Goal: Information Seeking & Learning: Learn about a topic

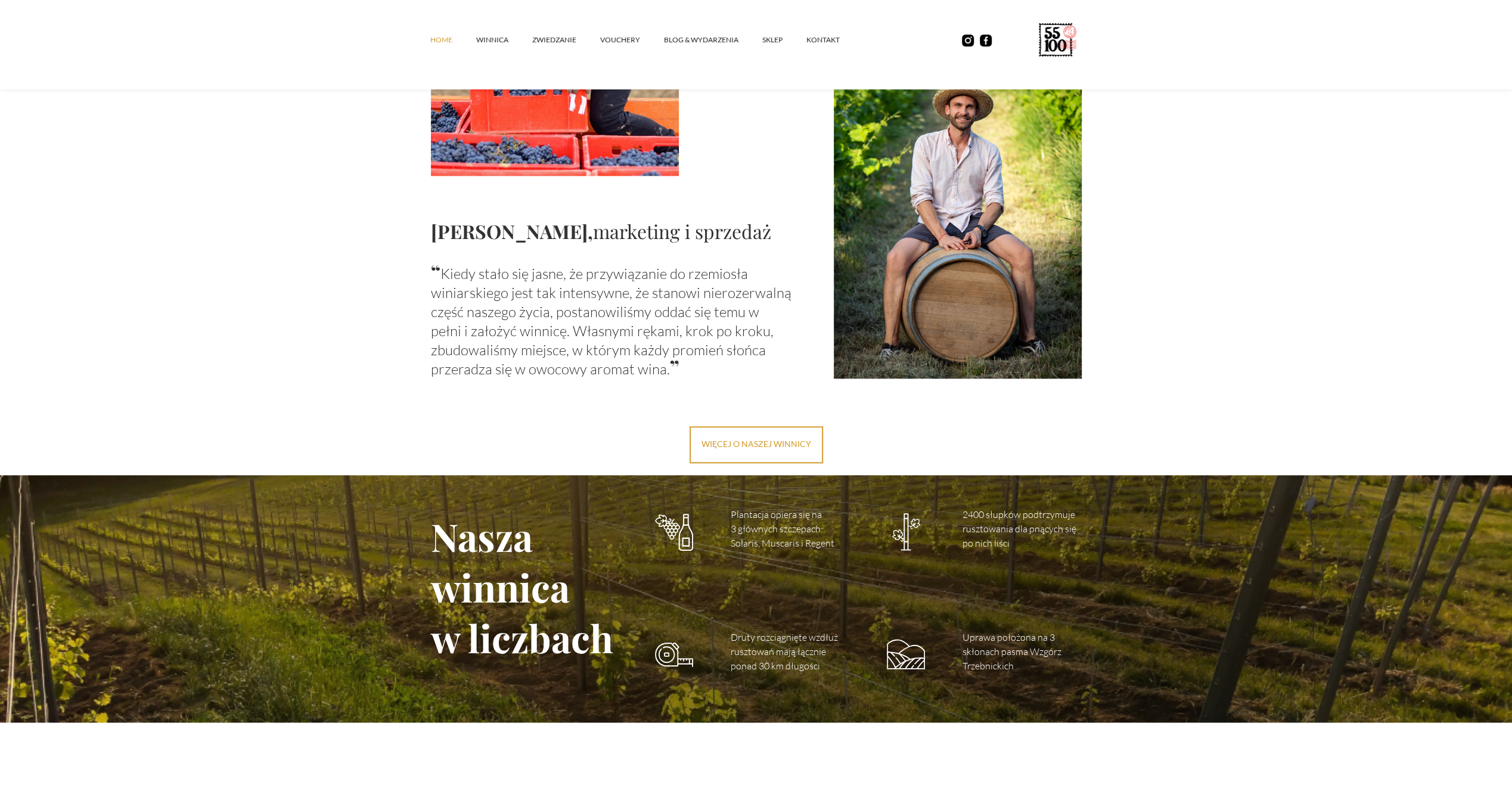
scroll to position [1260, 0]
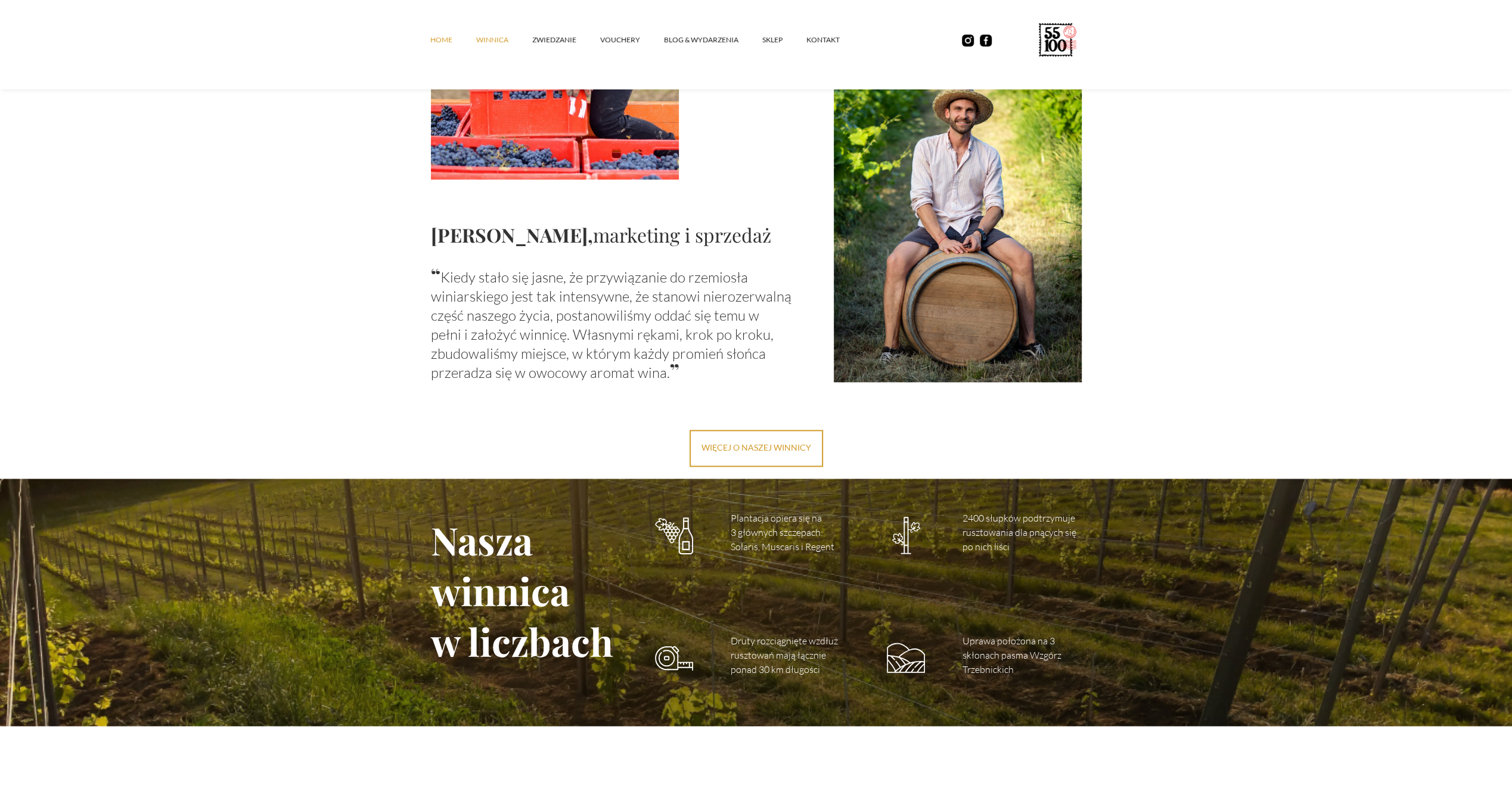
click at [501, 39] on link "winnica" at bounding box center [504, 39] width 56 height 35
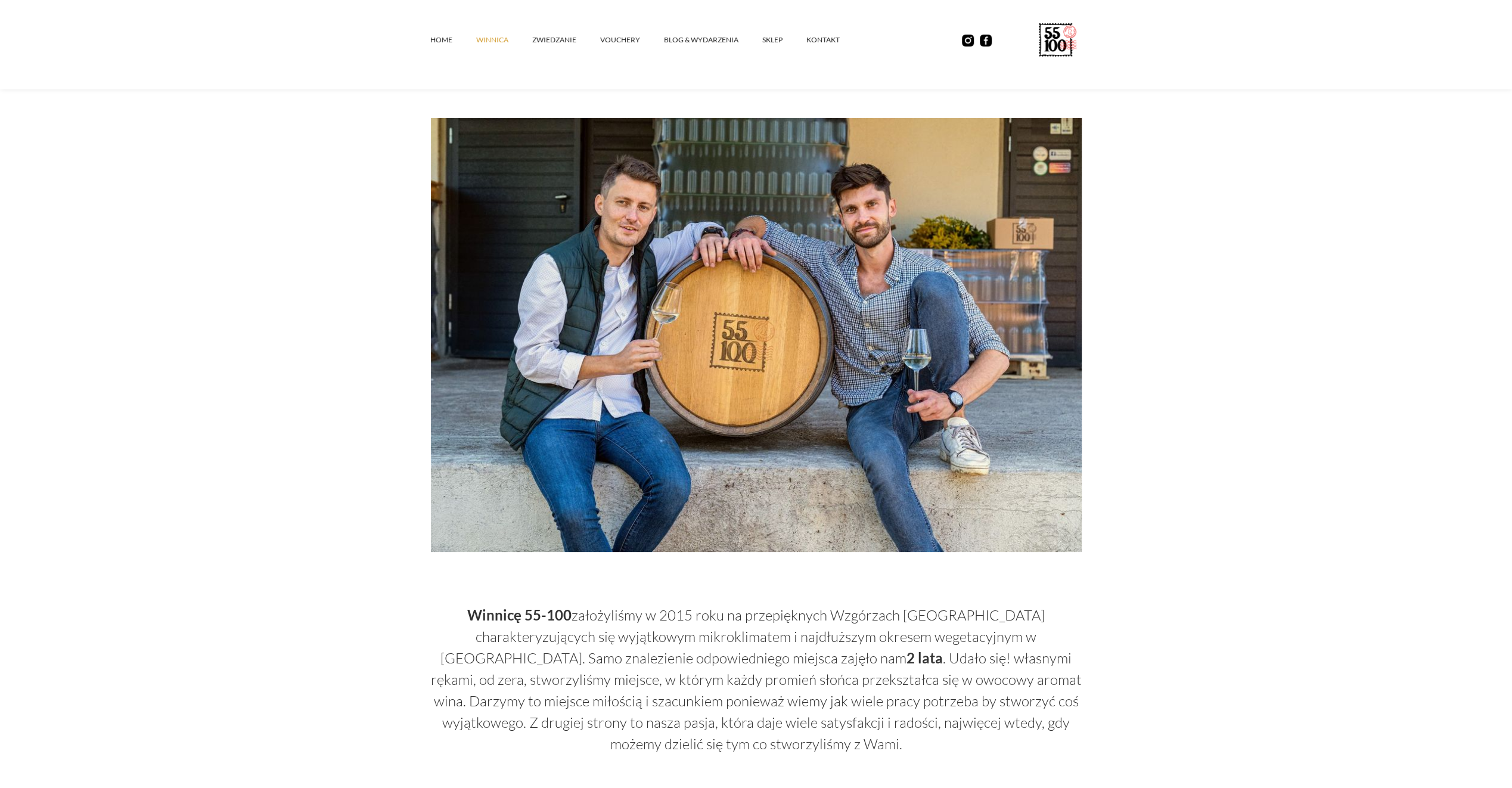
scroll to position [60, 0]
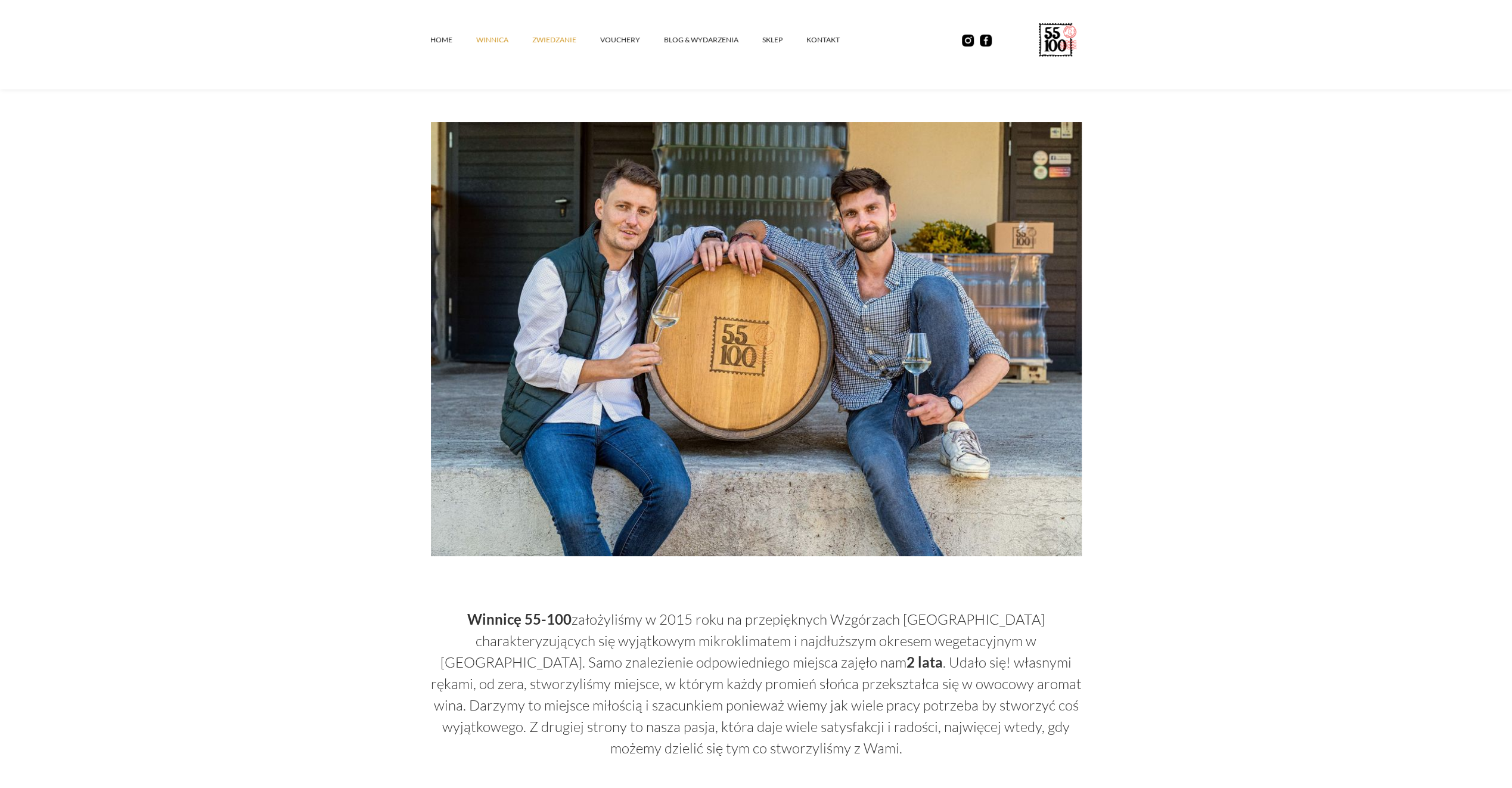
click at [563, 36] on link "ZWIEDZANIE" at bounding box center [566, 39] width 68 height 35
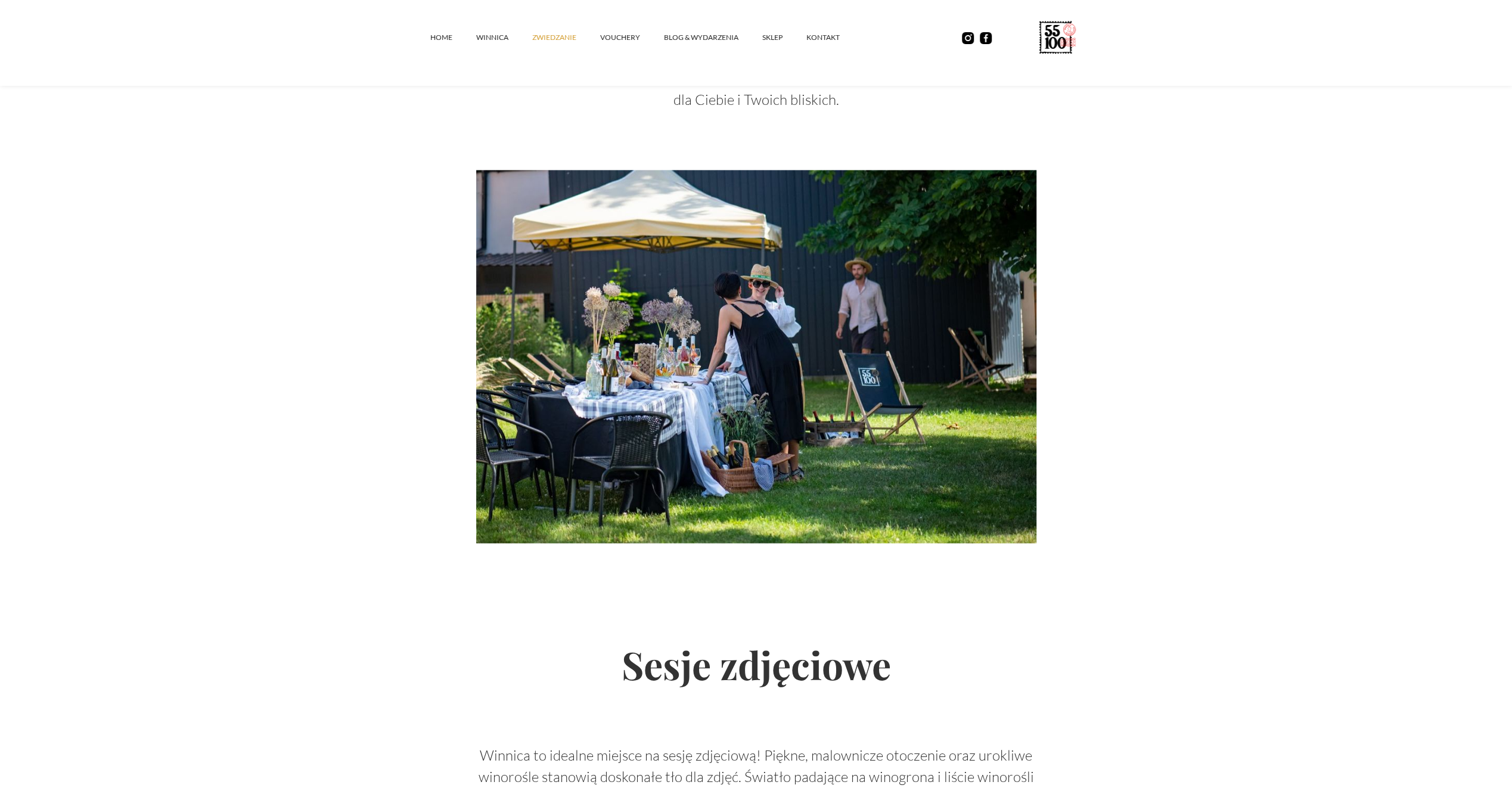
scroll to position [1668, 0]
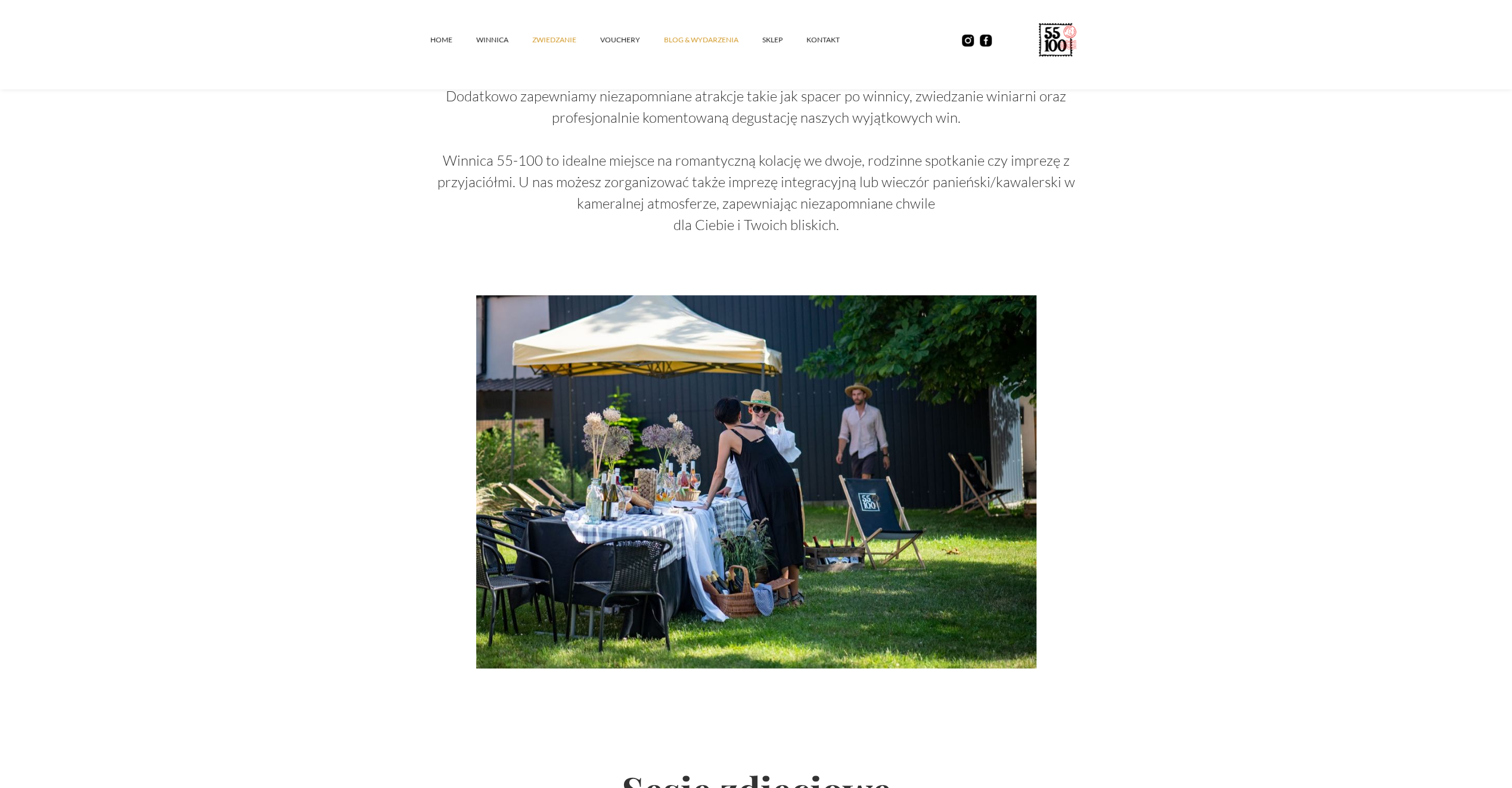
click at [705, 41] on link "Blog & Wydarzenia" at bounding box center [713, 39] width 98 height 35
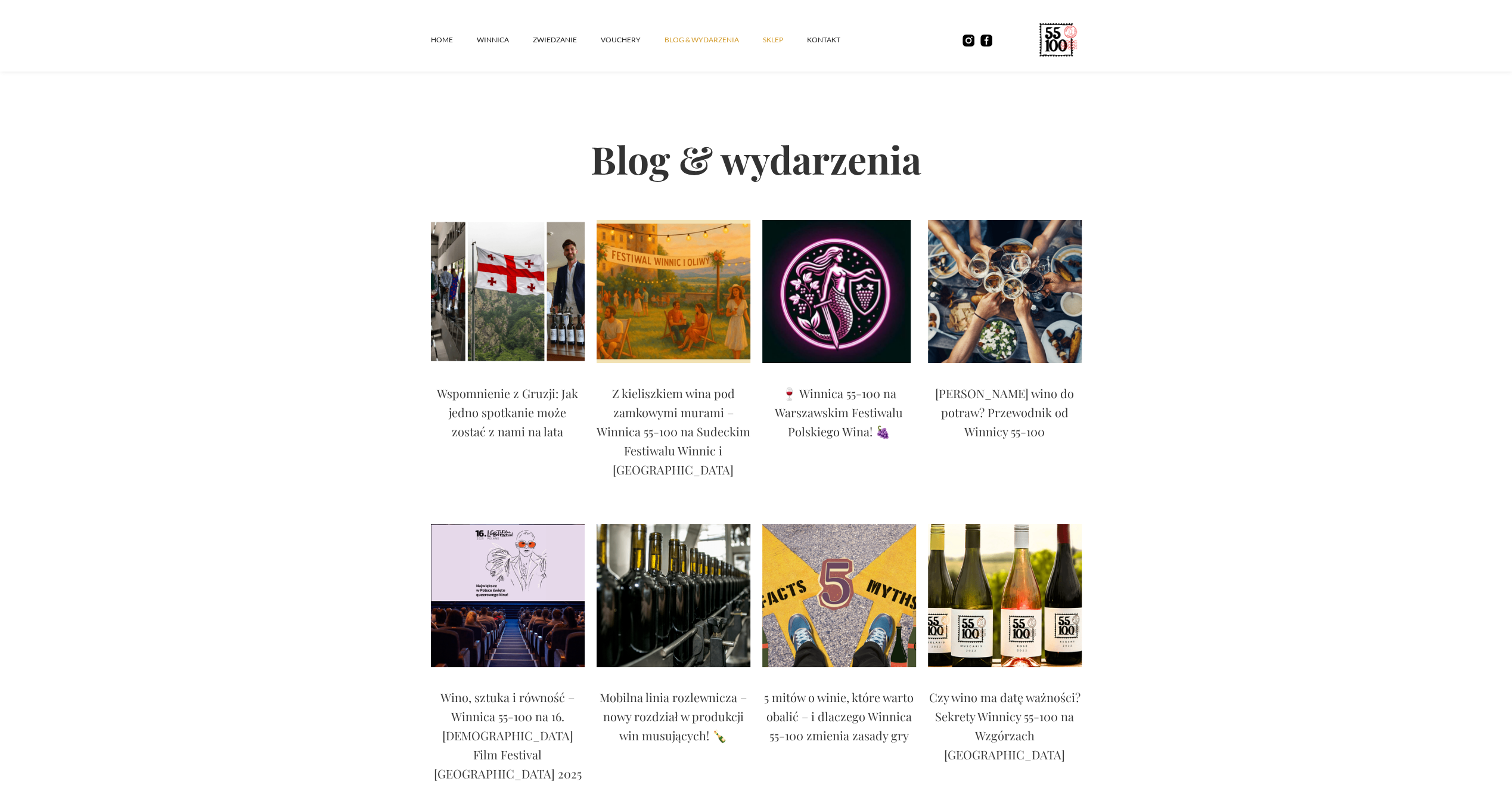
click at [771, 38] on link "SKLEP" at bounding box center [784, 39] width 44 height 35
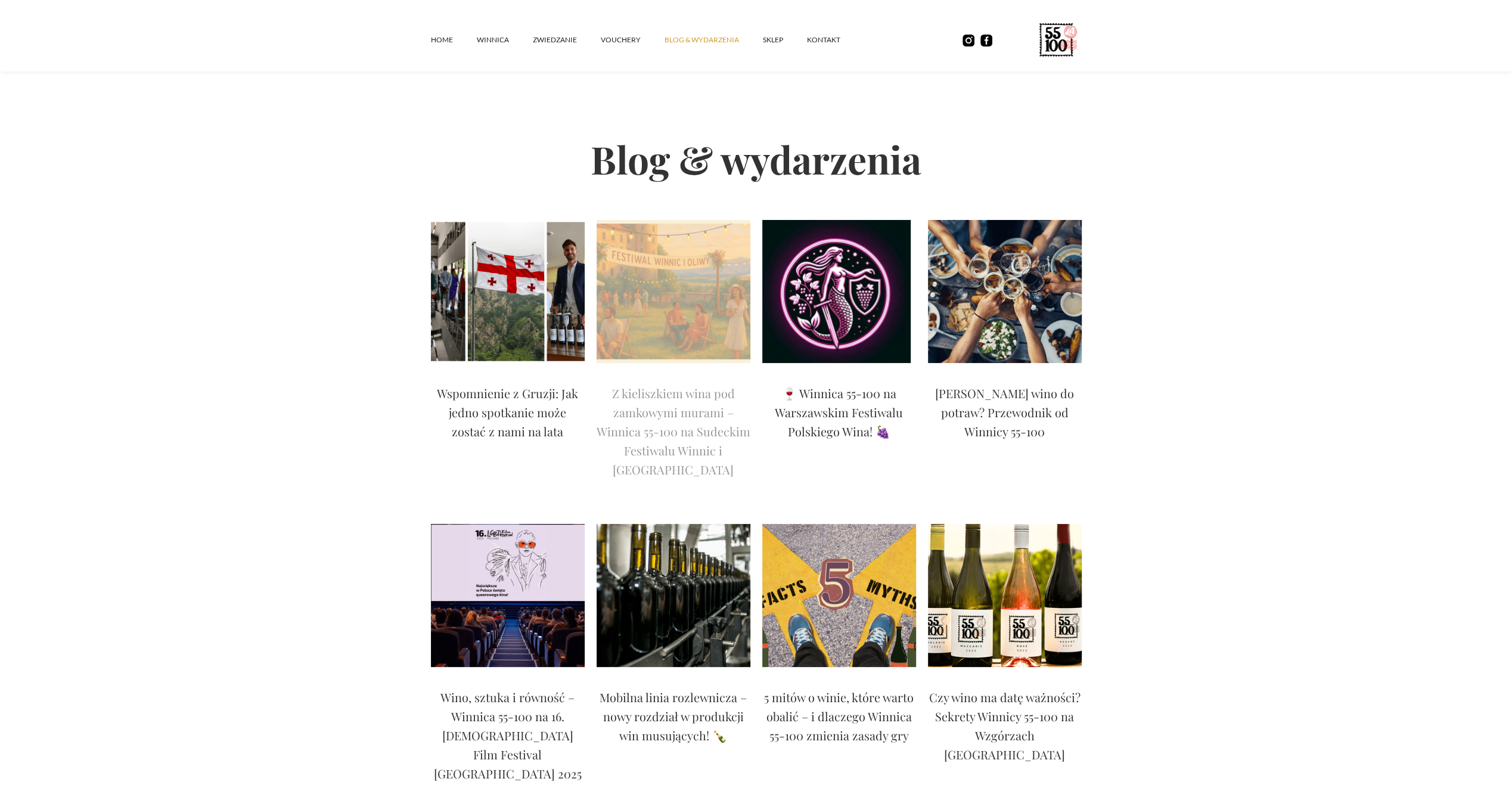
click at [673, 334] on img at bounding box center [673, 291] width 154 height 143
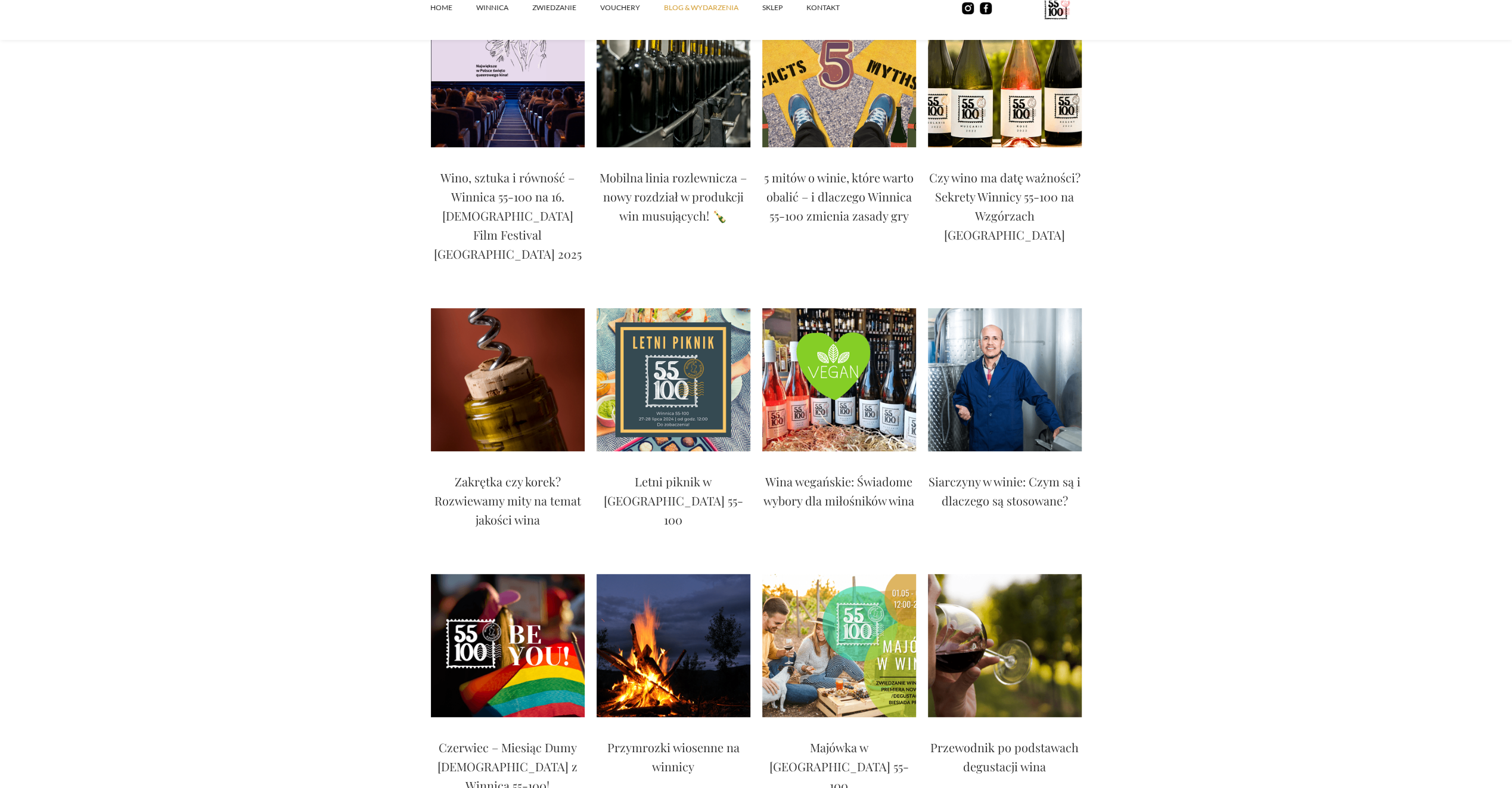
scroll to position [596, 0]
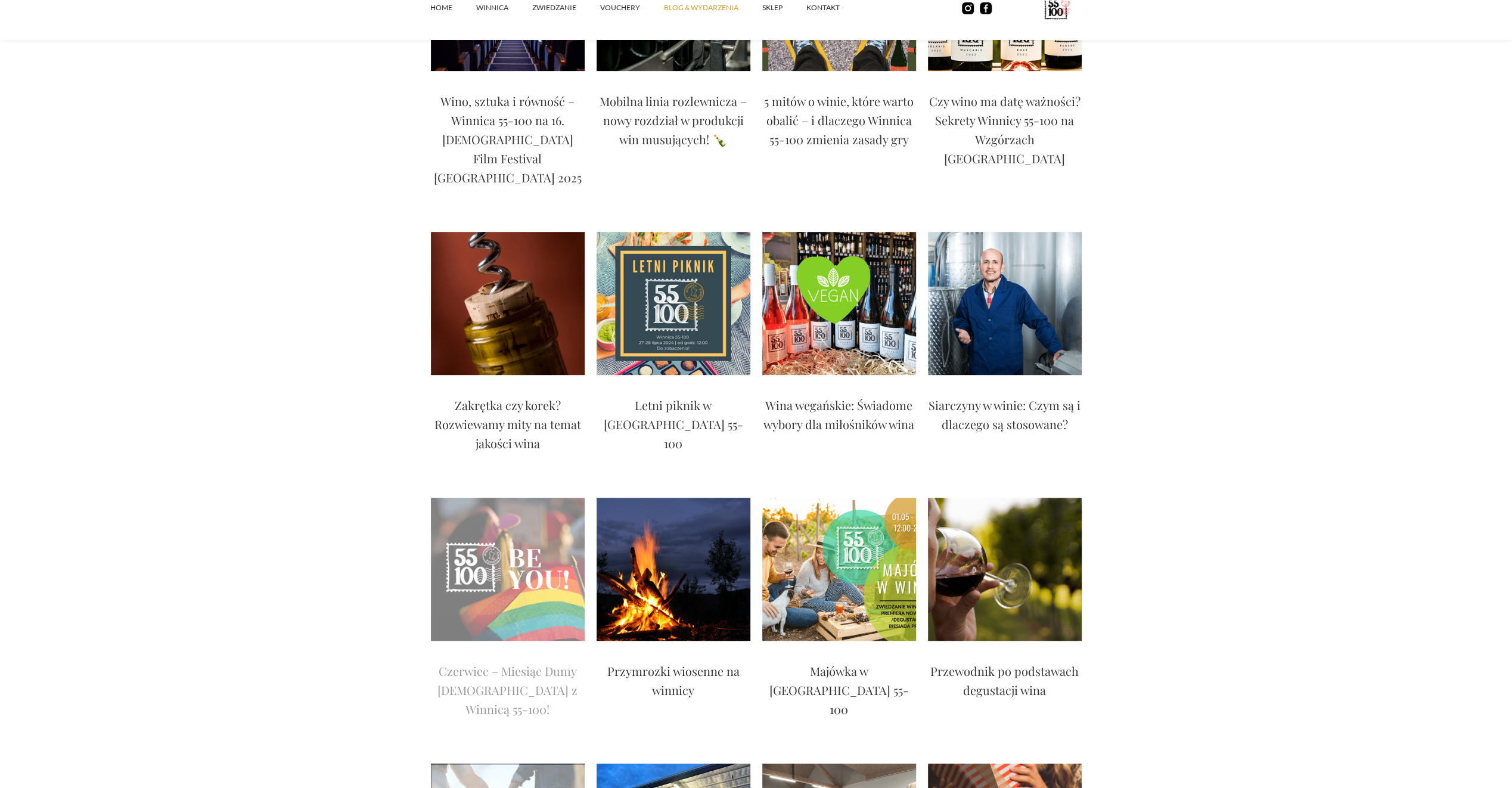
click at [556, 497] on img at bounding box center [508, 568] width 154 height 143
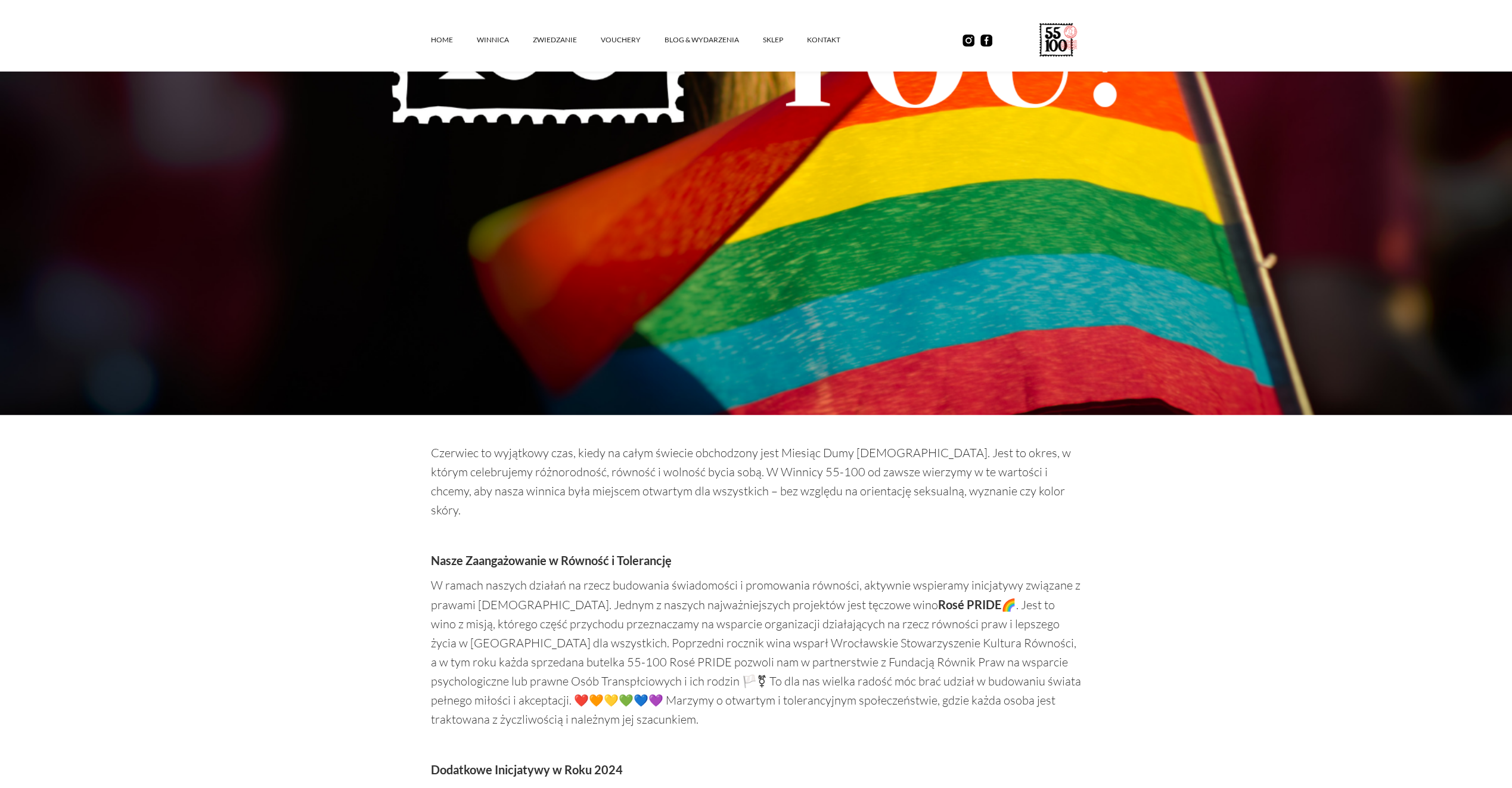
scroll to position [596, 0]
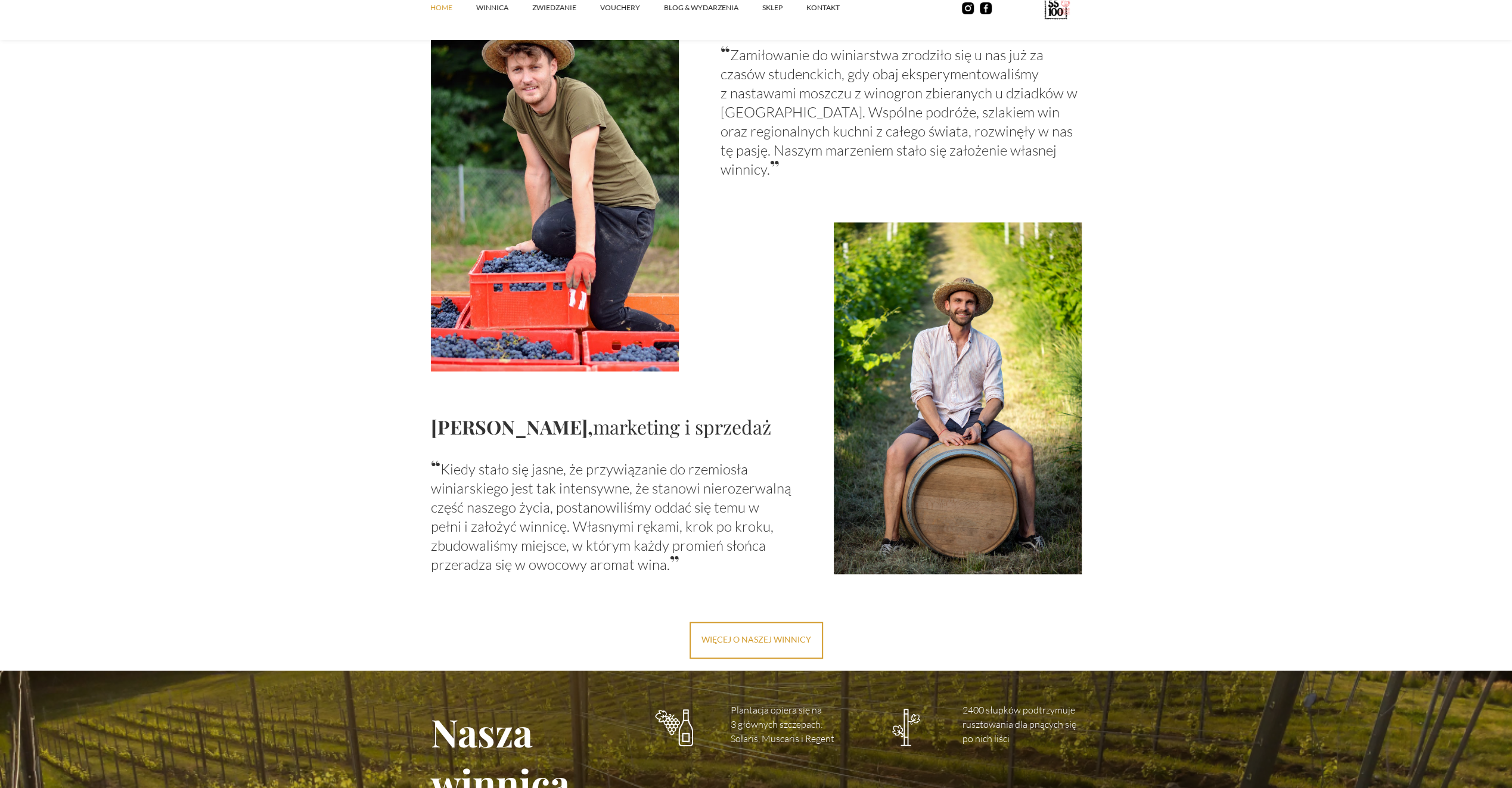
scroll to position [1073, 0]
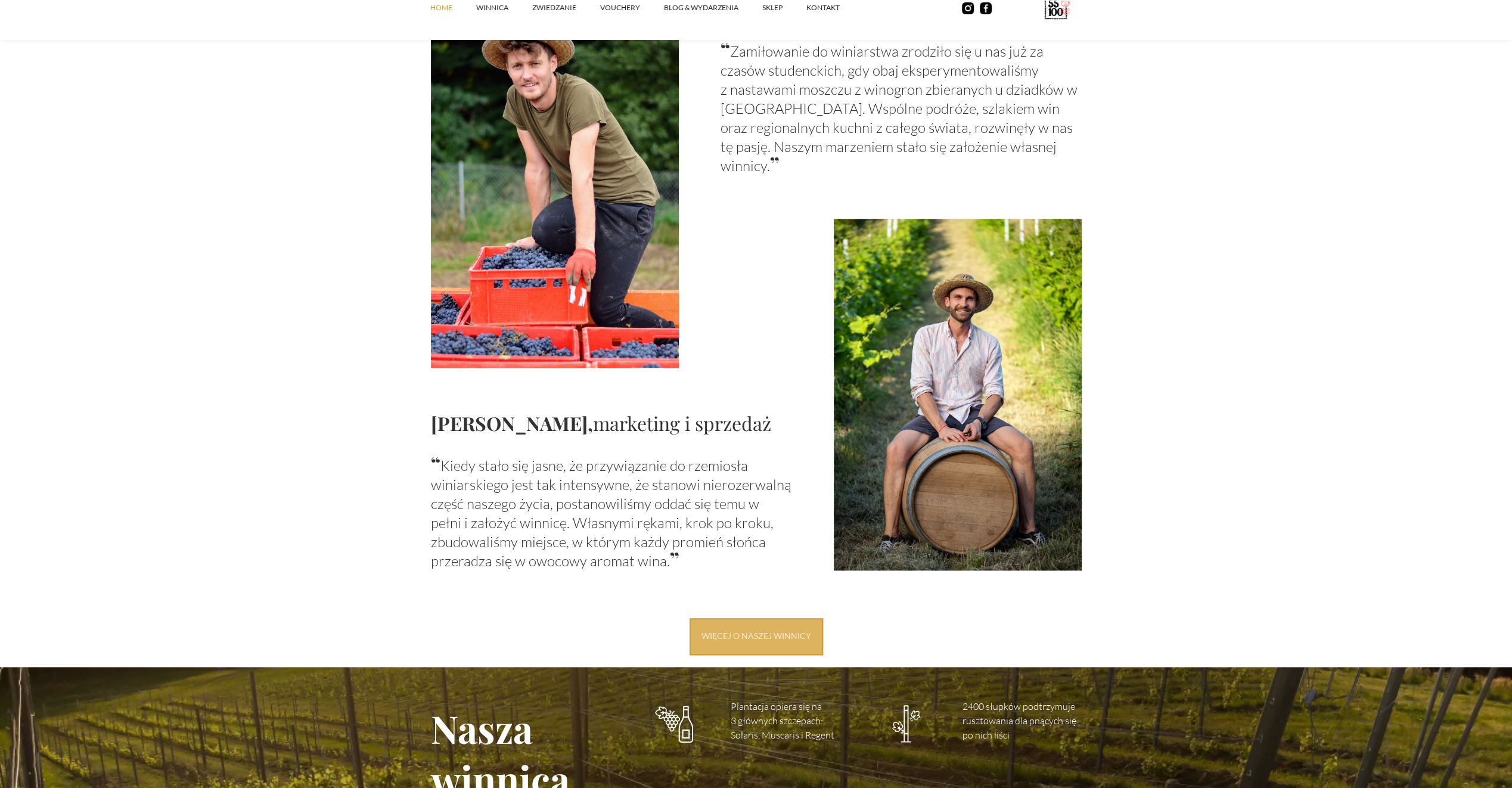
click at [709, 634] on link "więcej o naszej winnicy" at bounding box center [756, 636] width 134 height 37
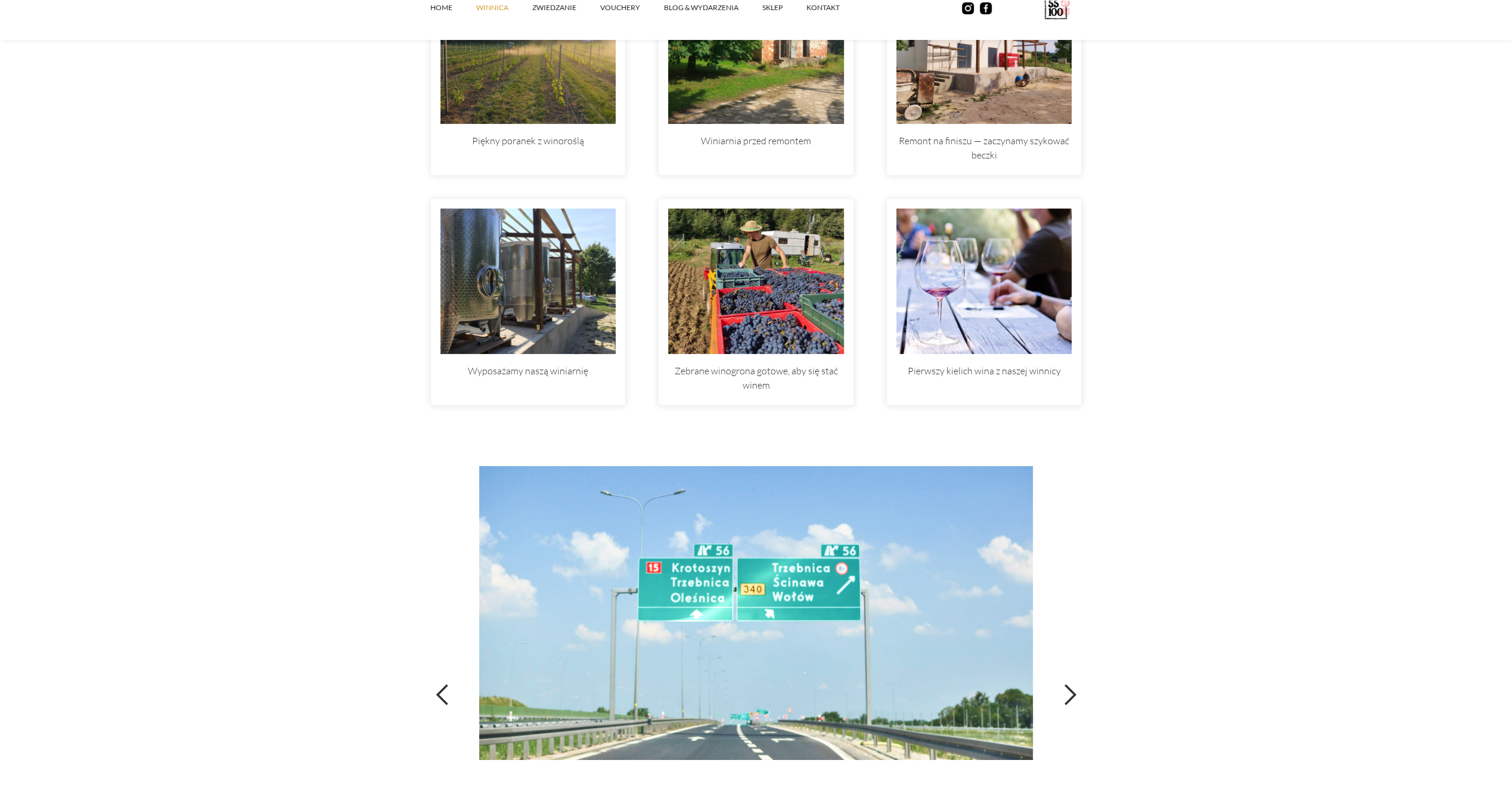
scroll to position [3575, 0]
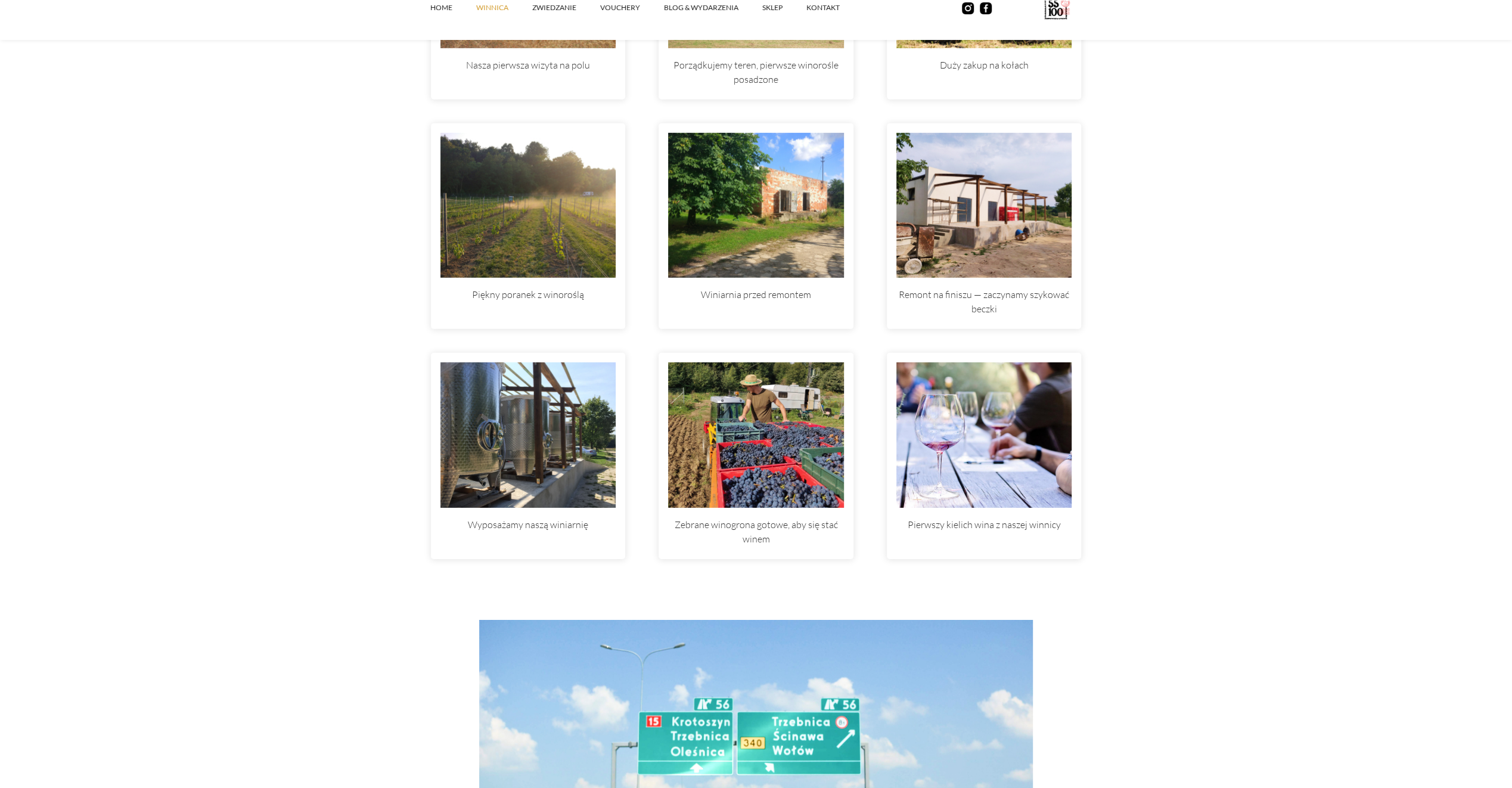
click at [747, 417] on img at bounding box center [756, 435] width 176 height 146
click at [969, 214] on img at bounding box center [984, 205] width 176 height 146
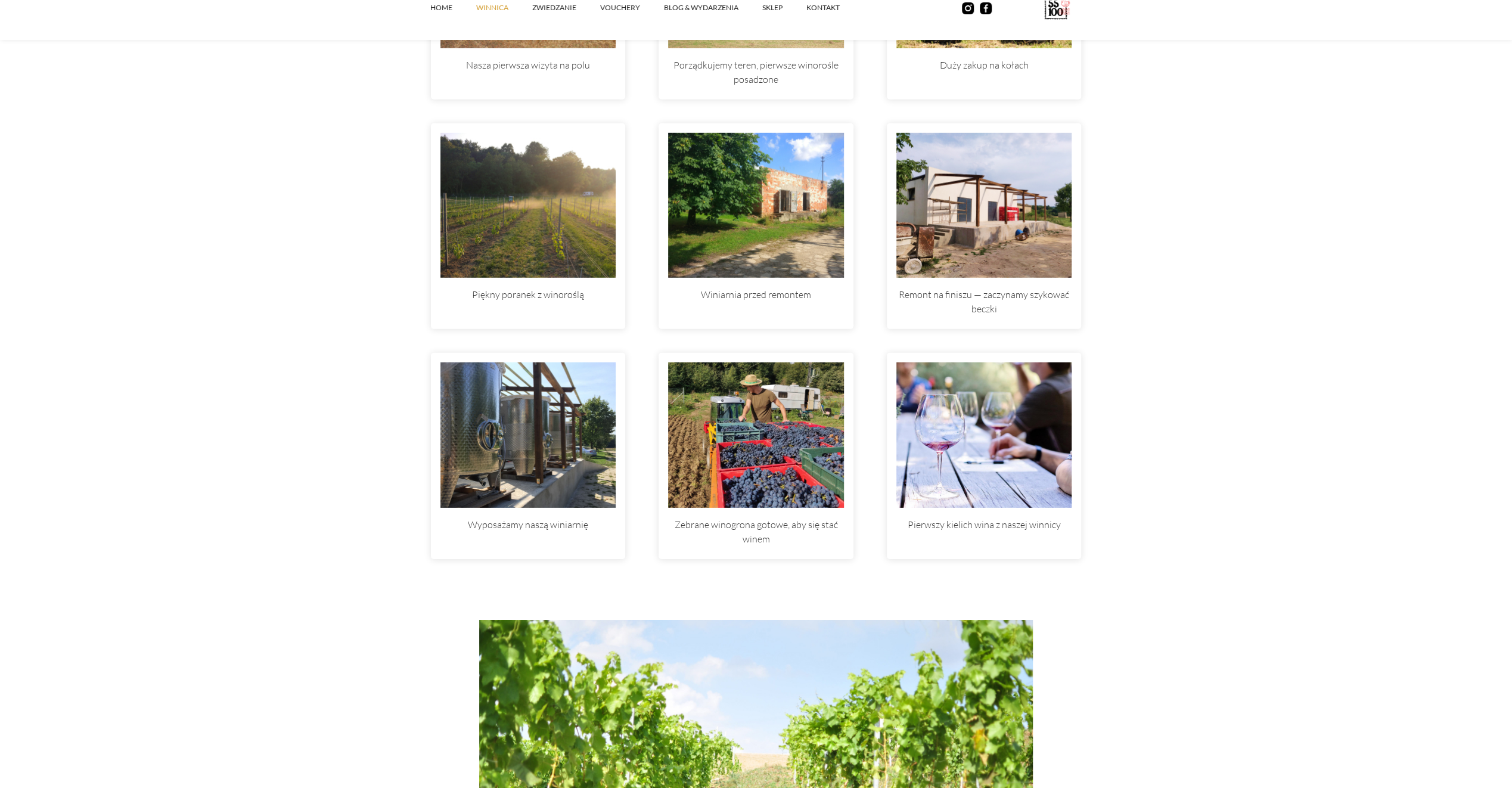
click at [759, 429] on img at bounding box center [756, 435] width 176 height 146
click at [747, 251] on img at bounding box center [756, 205] width 176 height 146
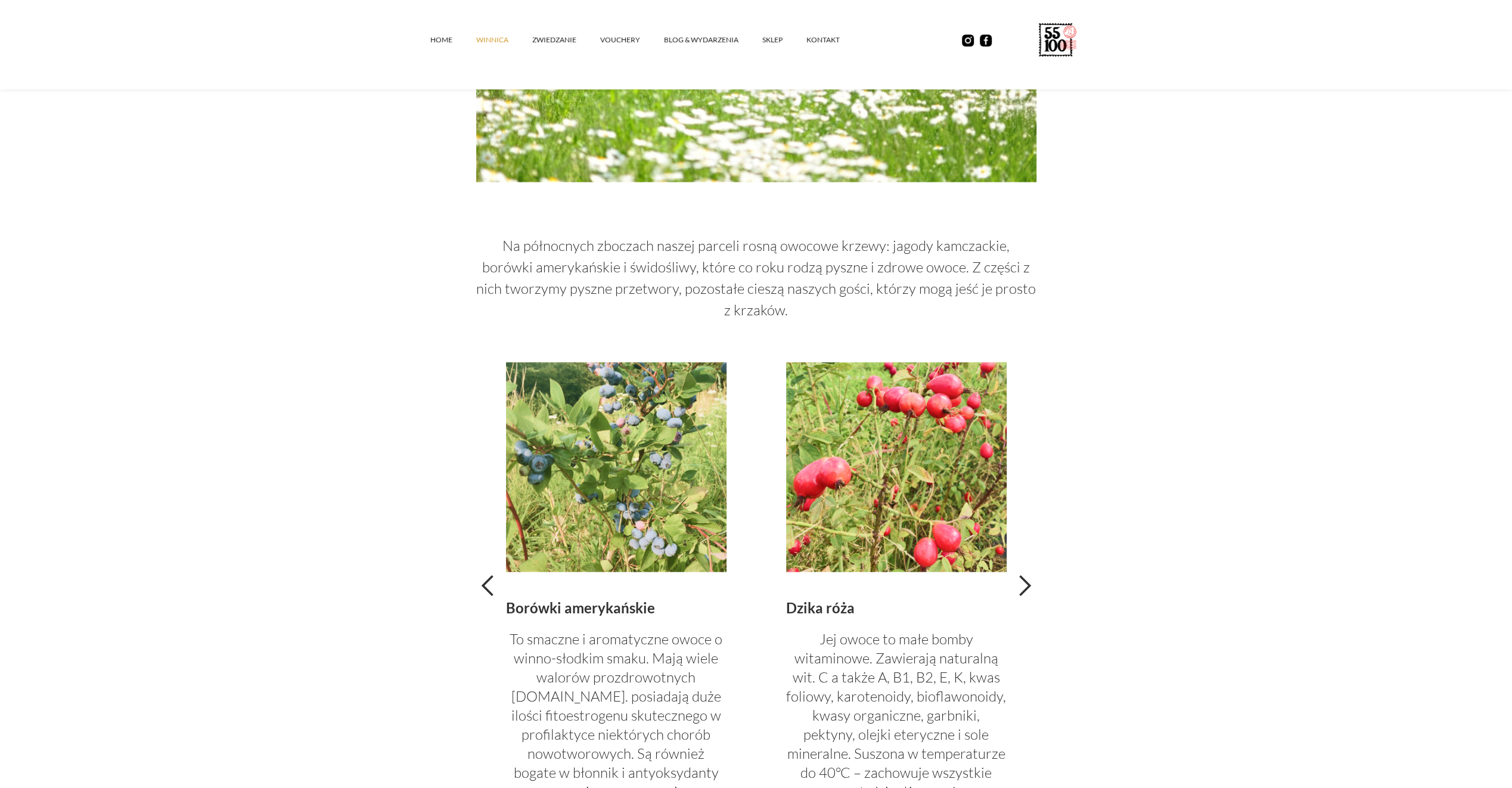
scroll to position [2384, 0]
